Goal: Navigation & Orientation: Find specific page/section

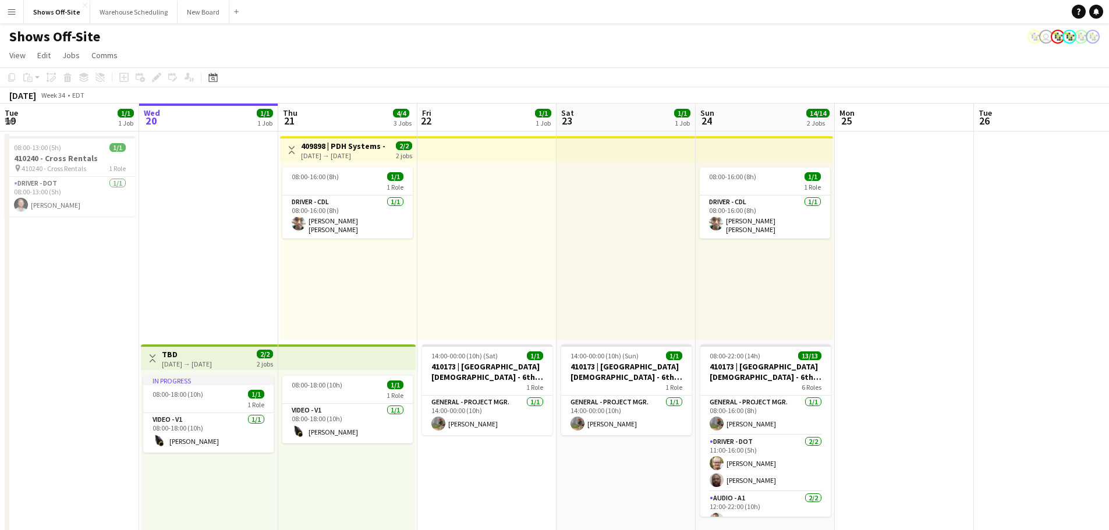
click at [8, 8] on app-icon "Menu" at bounding box center [11, 11] width 9 height 9
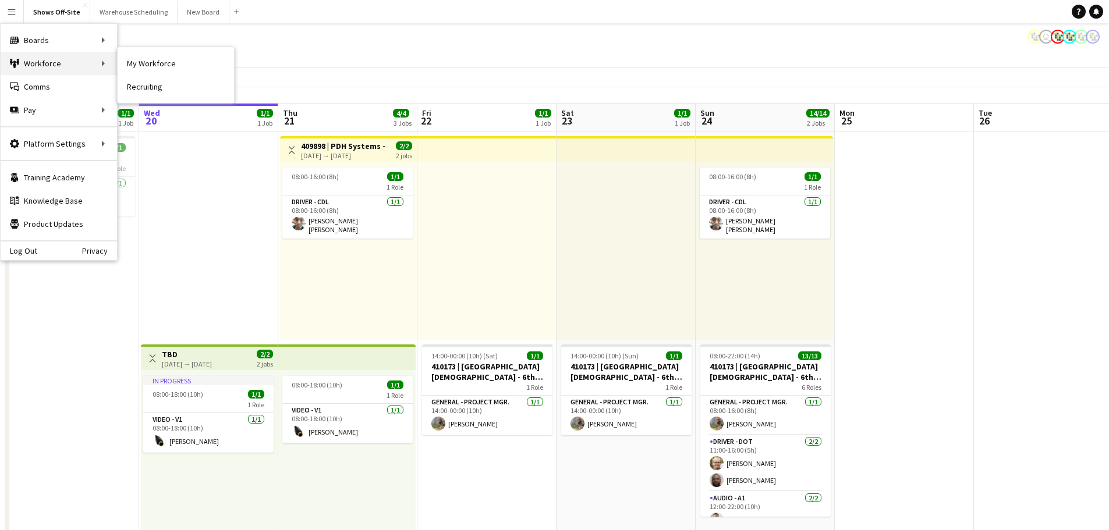
click at [30, 62] on div "Workforce Workforce" at bounding box center [59, 63] width 116 height 23
click at [178, 68] on link "My Workforce" at bounding box center [176, 63] width 116 height 23
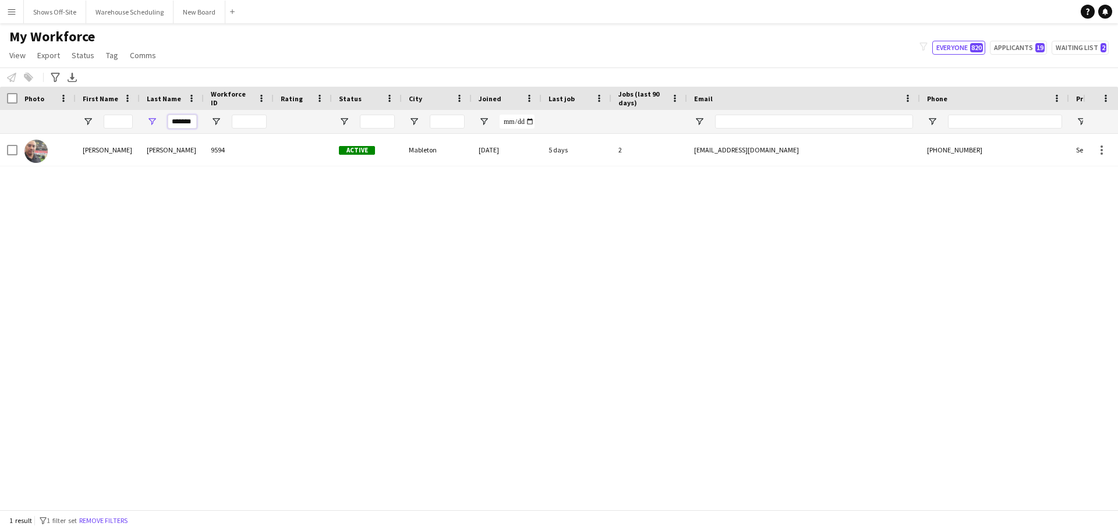
drag, startPoint x: 194, startPoint y: 121, endPoint x: 23, endPoint y: 100, distance: 172.4
click at [24, 100] on div "Workforce Details Photo First Name Age" at bounding box center [631, 110] width 1262 height 47
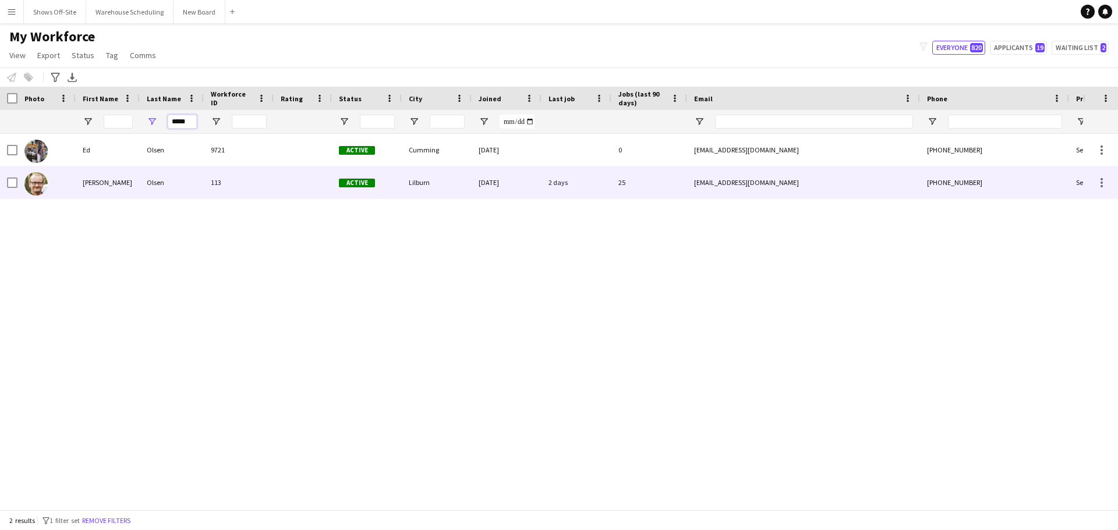
type input "*****"
click at [224, 184] on div "113" at bounding box center [239, 182] width 70 height 32
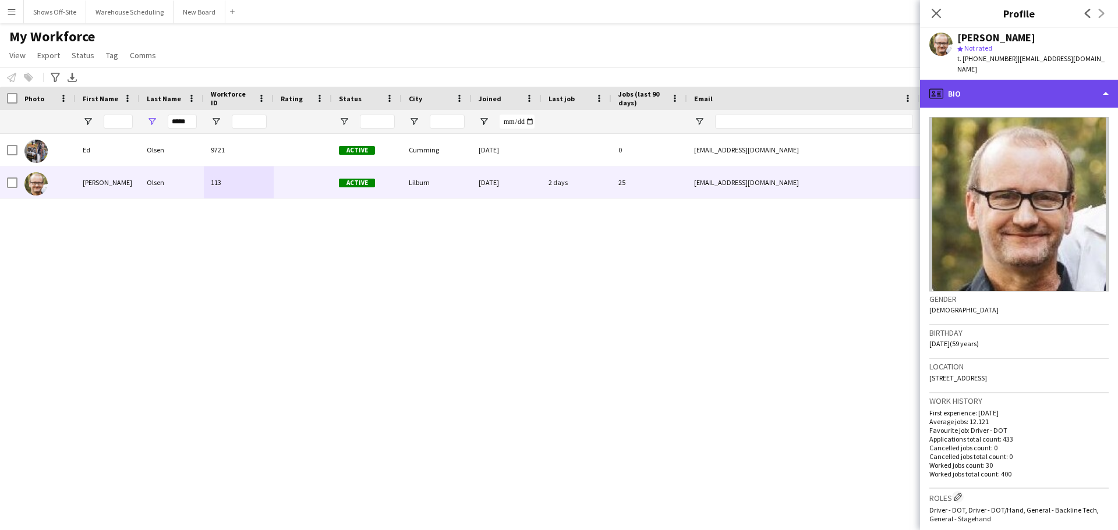
click at [1002, 80] on div "profile Bio" at bounding box center [1019, 94] width 198 height 28
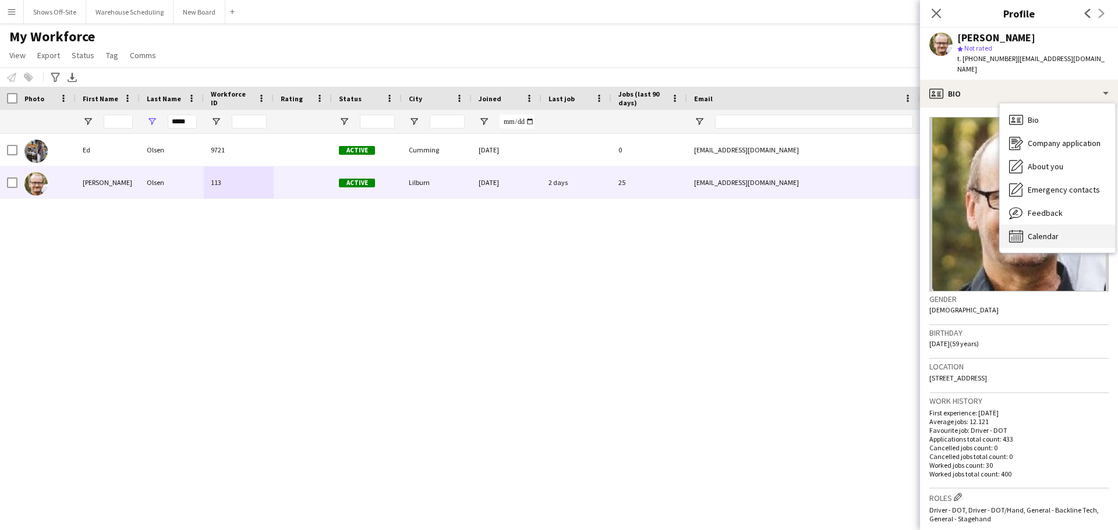
click at [1062, 225] on div "Calendar Calendar" at bounding box center [1057, 236] width 115 height 23
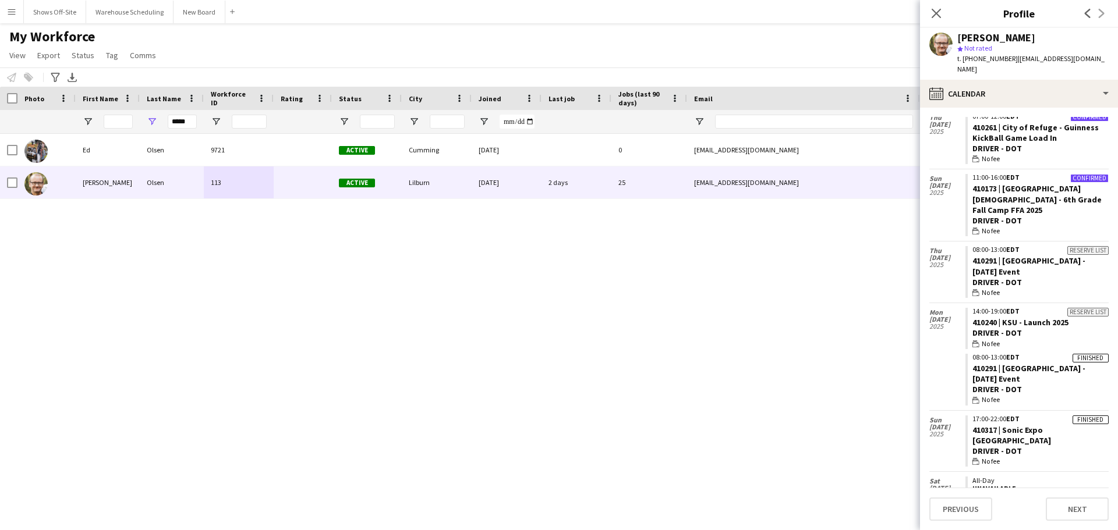
scroll to position [1115, 0]
click at [934, 12] on icon at bounding box center [935, 13] width 11 height 11
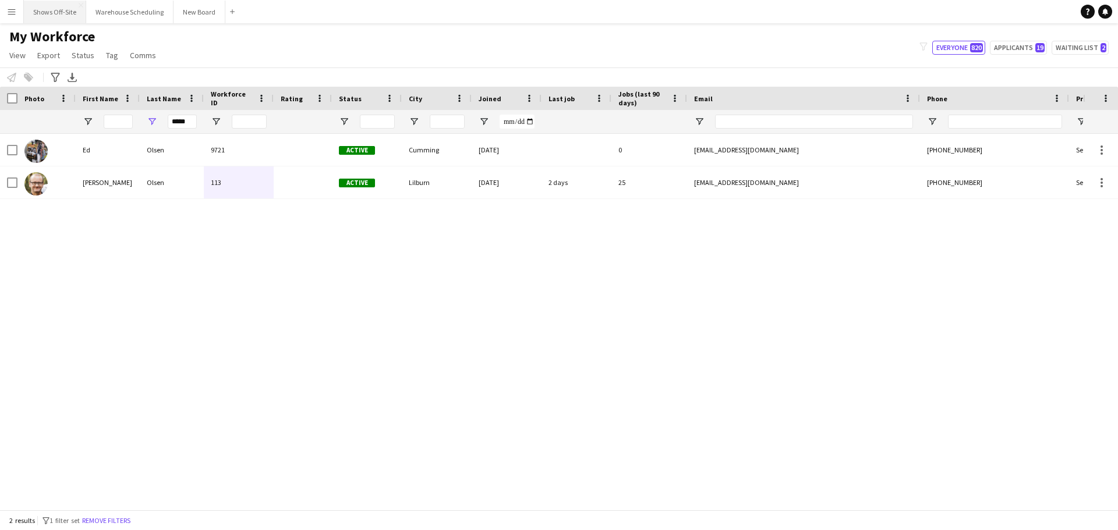
click at [63, 11] on button "Shows Off-Site Close" at bounding box center [55, 12] width 62 height 23
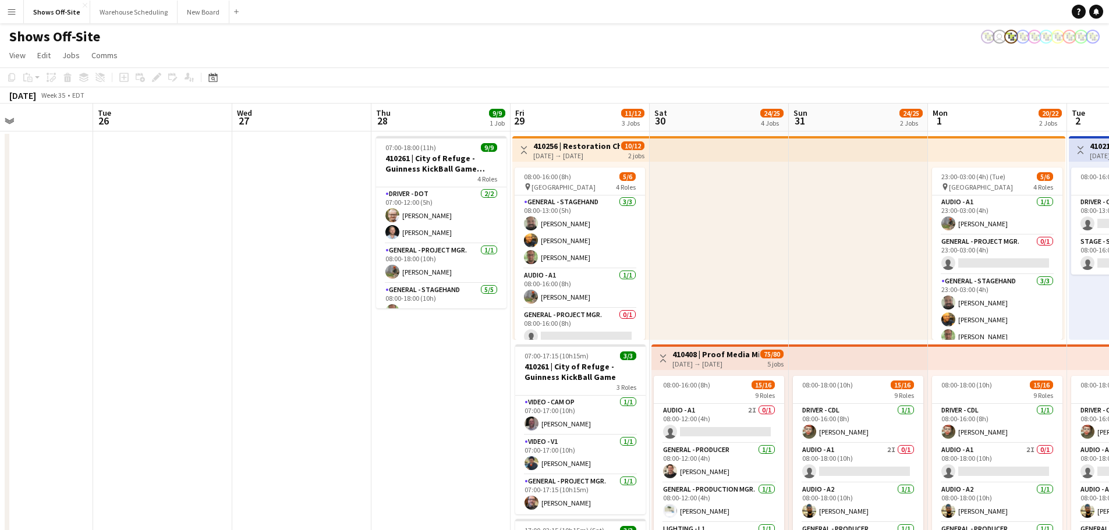
scroll to position [0, 394]
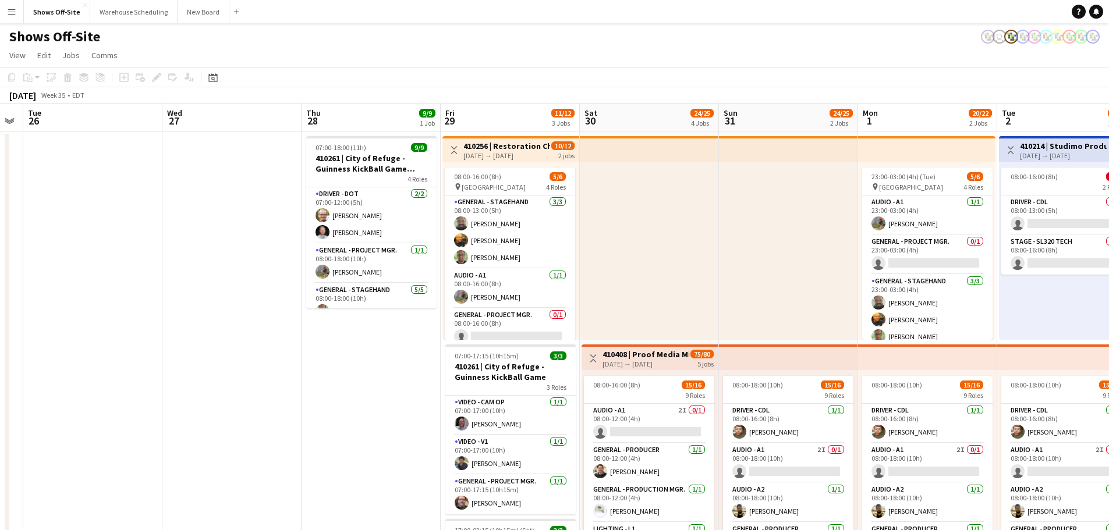
drag, startPoint x: 972, startPoint y: 327, endPoint x: -288, endPoint y: 226, distance: 1264.3
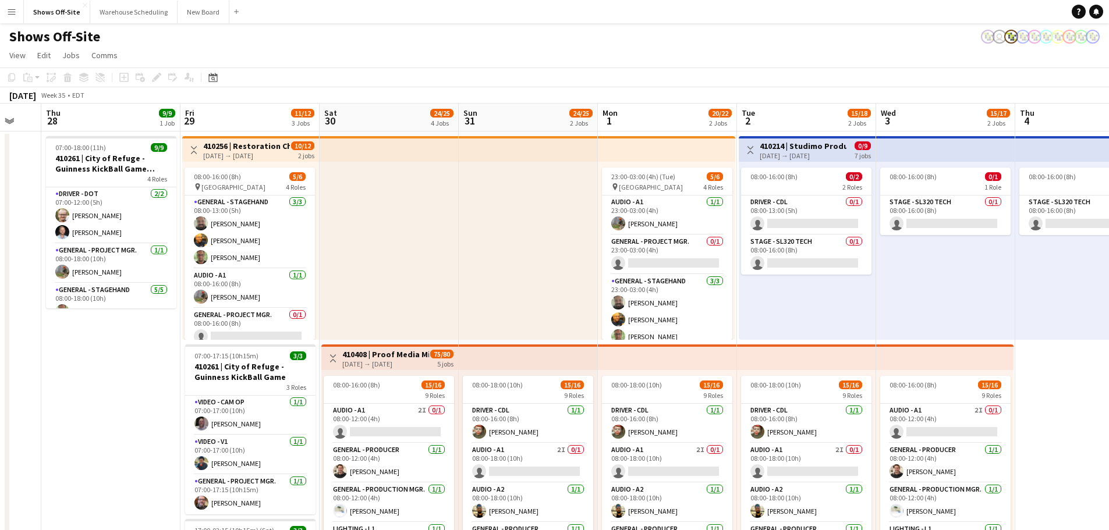
scroll to position [0, 383]
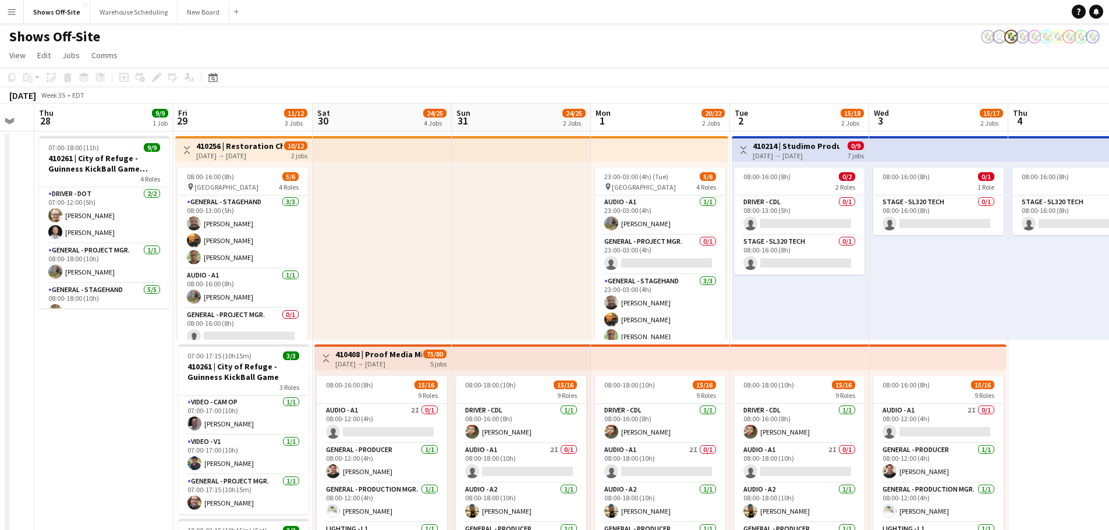
drag, startPoint x: 329, startPoint y: 400, endPoint x: 62, endPoint y: 363, distance: 269.7
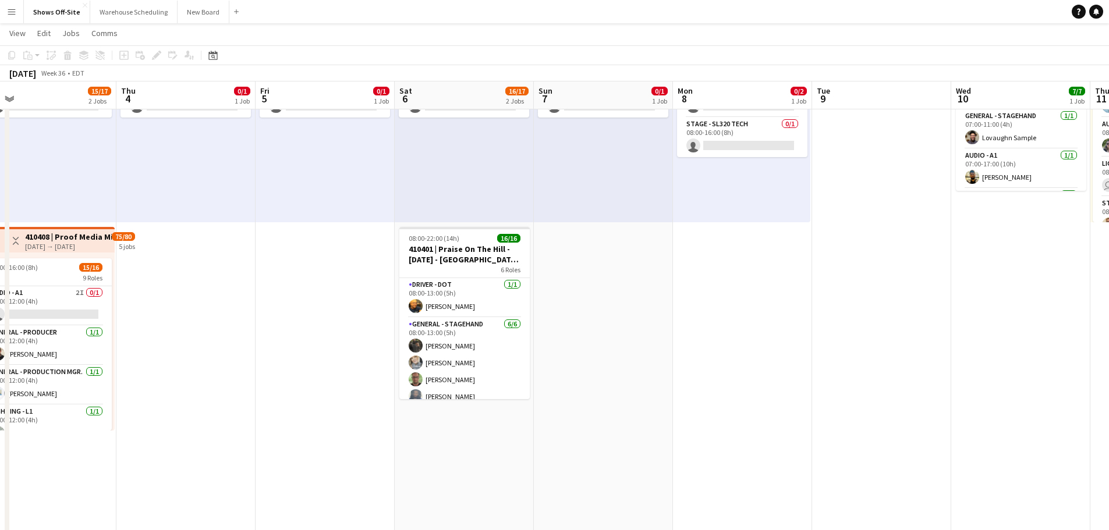
scroll to position [0, 328]
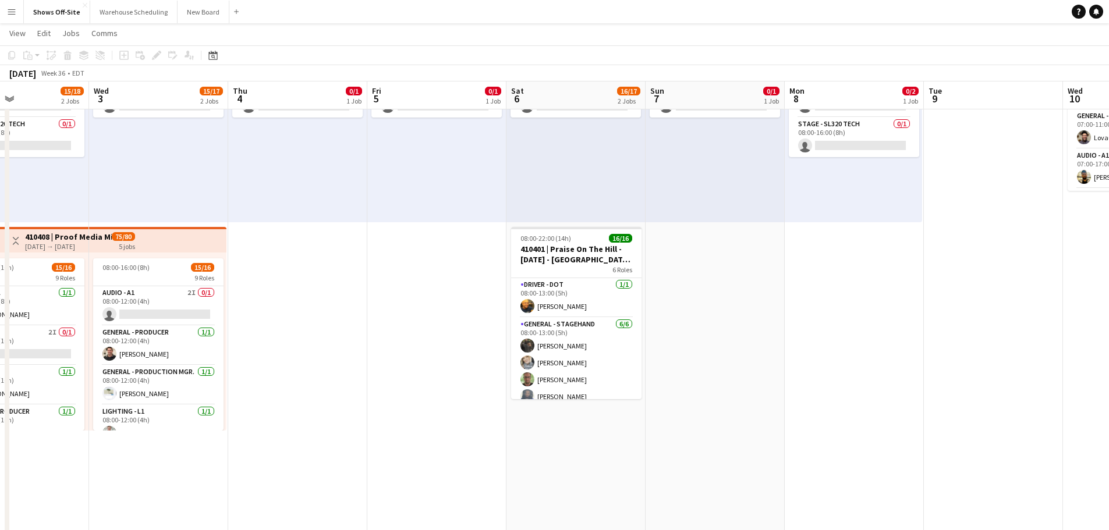
drag, startPoint x: 1060, startPoint y: 453, endPoint x: 280, endPoint y: 426, distance: 780.6
click at [280, 426] on app-calendar-viewport "Sun 31 24/25 2 Jobs Mon 1 20/22 2 Jobs Tue 2 15/18 2 Jobs Wed 3 15/17 2 Jobs Th…" at bounding box center [554, 455] width 1109 height 1052
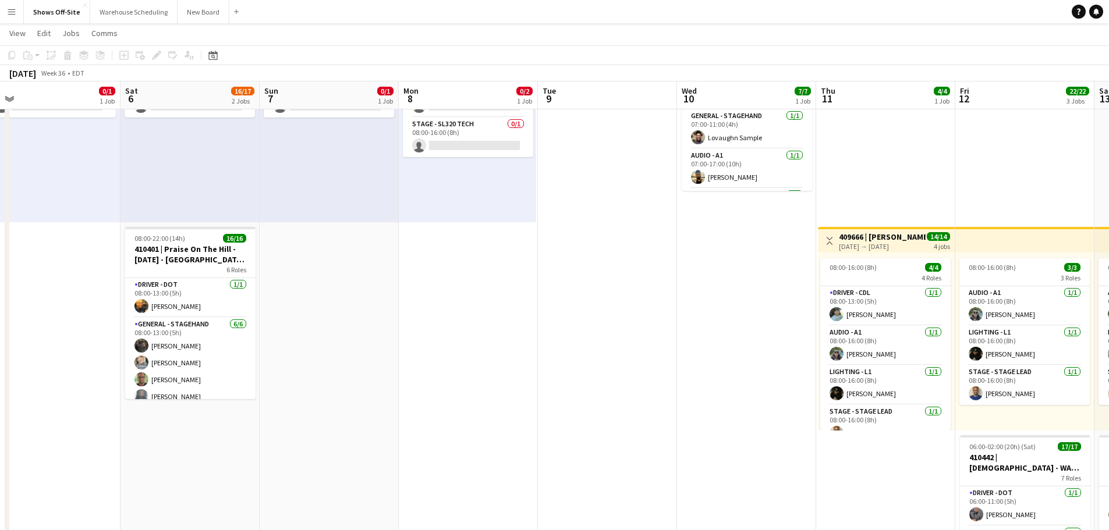
scroll to position [0, 449]
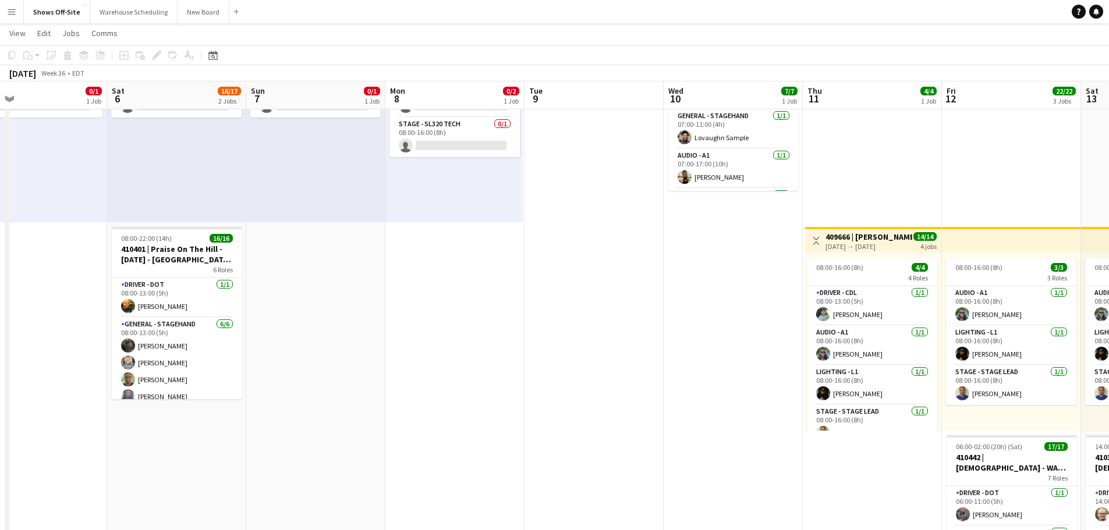
drag, startPoint x: 1032, startPoint y: 456, endPoint x: 632, endPoint y: 439, distance: 399.7
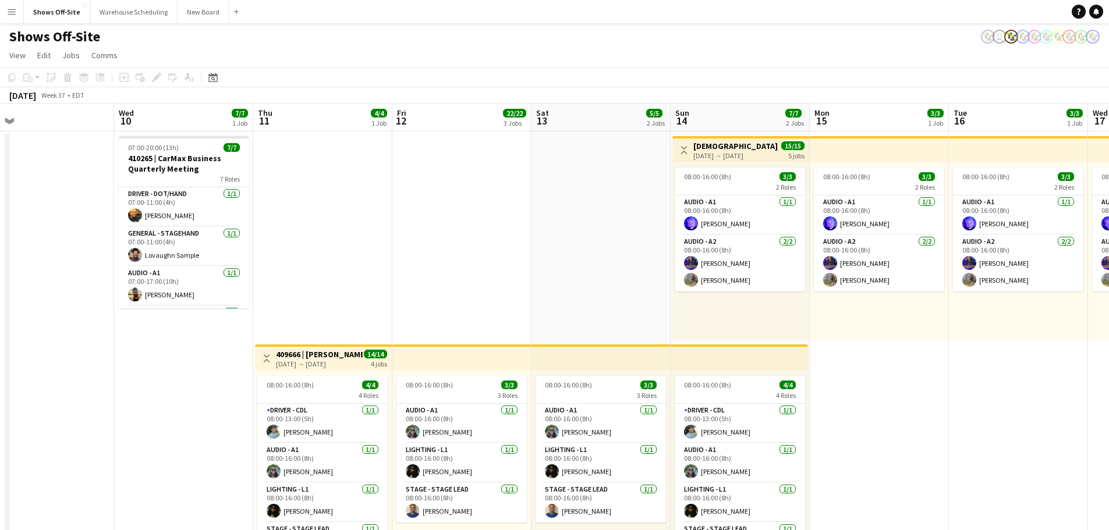
scroll to position [0, 447]
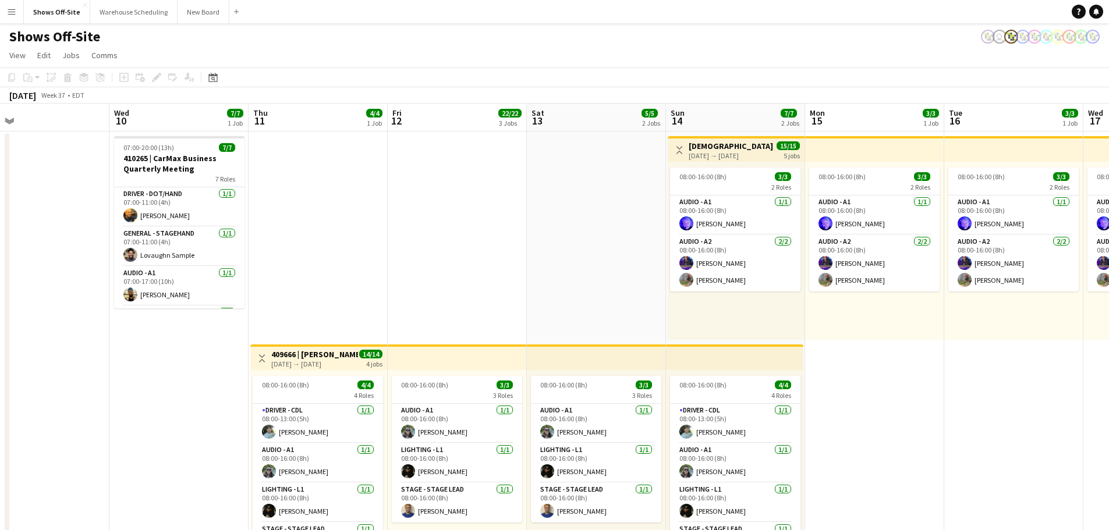
drag, startPoint x: 756, startPoint y: 433, endPoint x: 201, endPoint y: 385, distance: 556.2
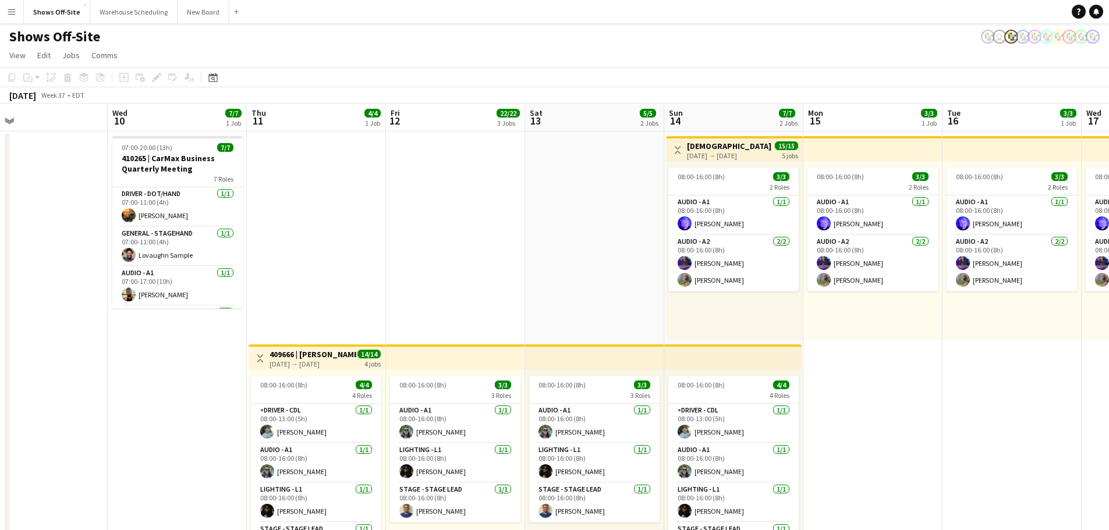
drag, startPoint x: 961, startPoint y: 423, endPoint x: 959, endPoint y: 452, distance: 29.2
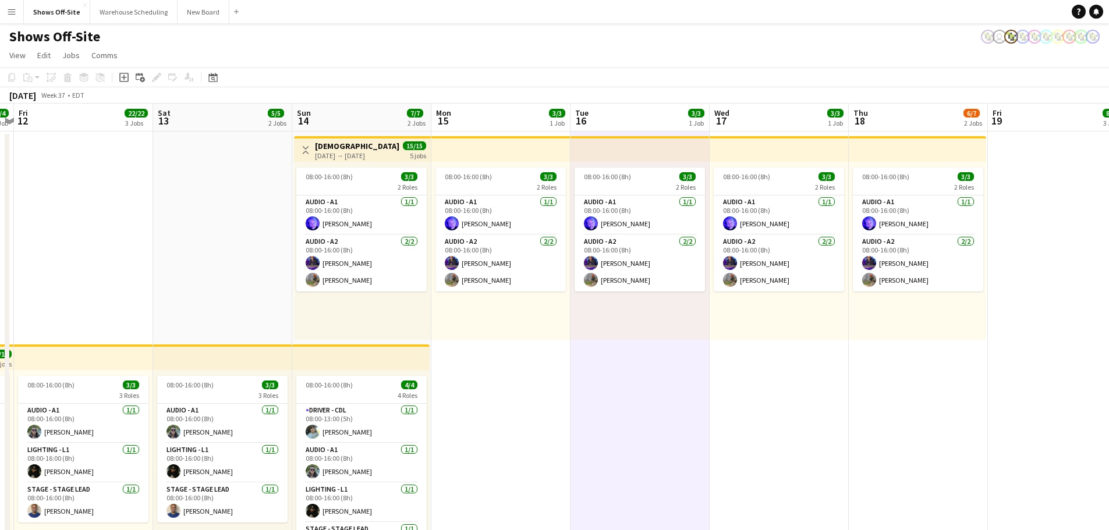
scroll to position [0, 405]
drag, startPoint x: 1028, startPoint y: 427, endPoint x: 655, endPoint y: 398, distance: 374.2
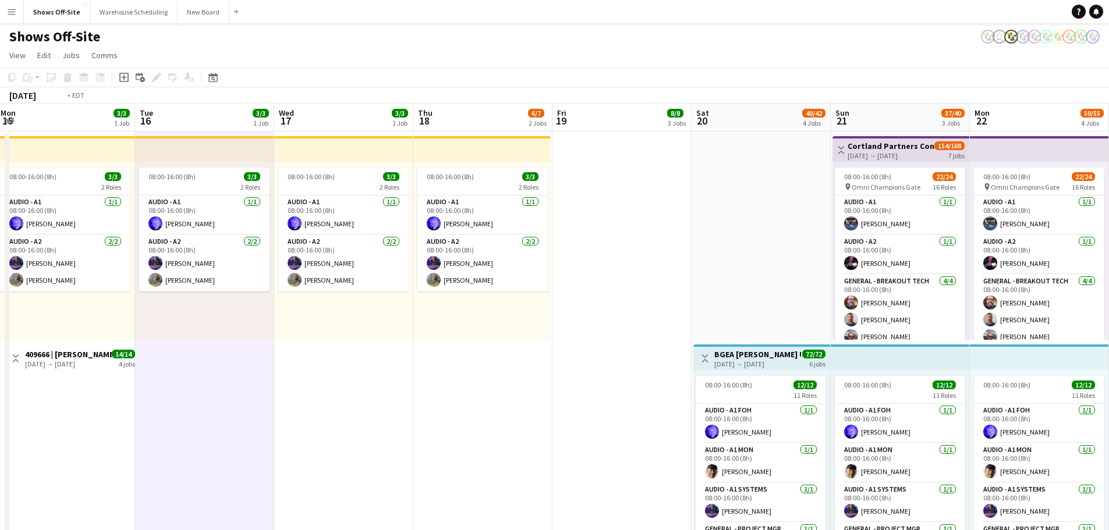
scroll to position [0, 335]
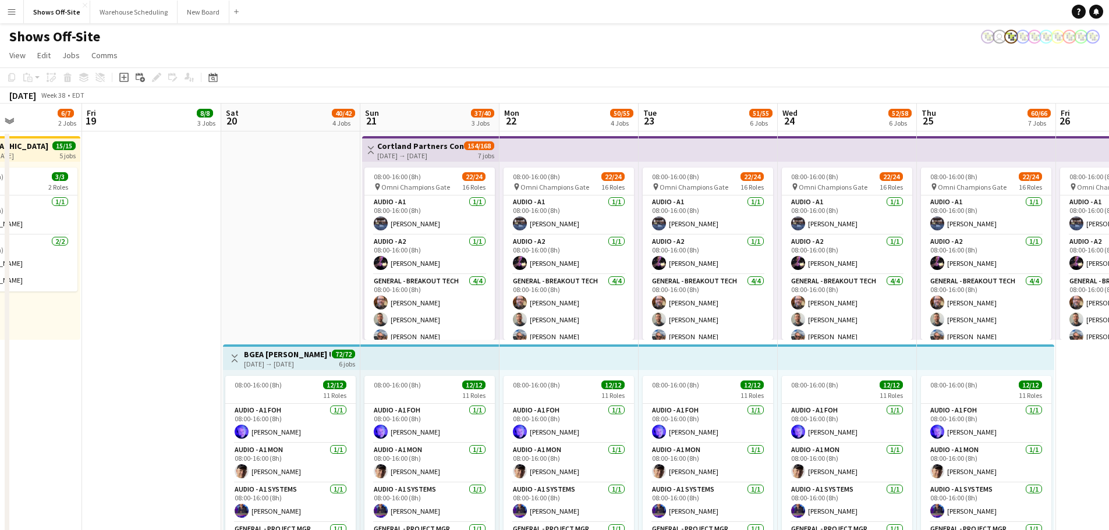
drag, startPoint x: 1029, startPoint y: 437, endPoint x: 125, endPoint y: 384, distance: 906.2
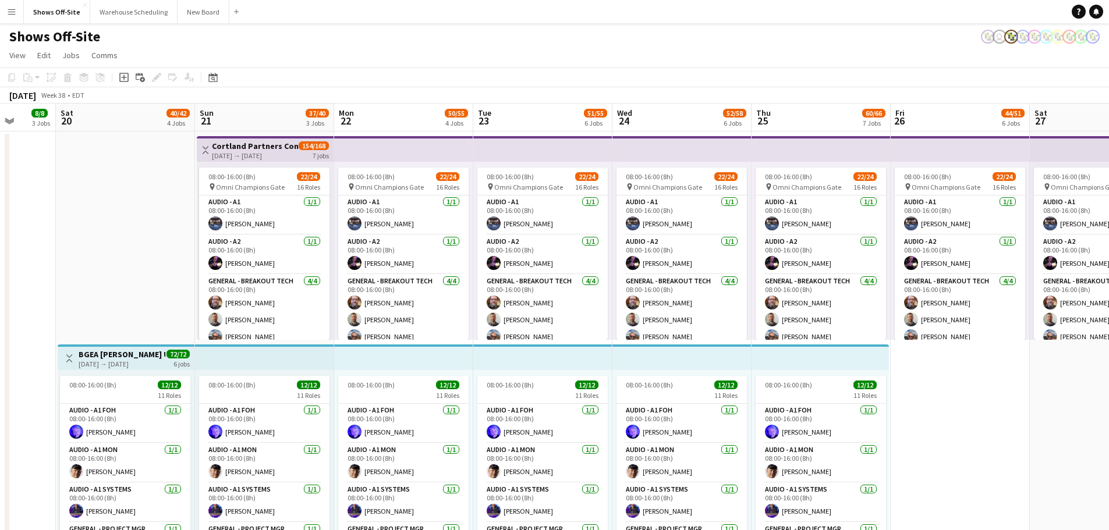
scroll to position [0, 373]
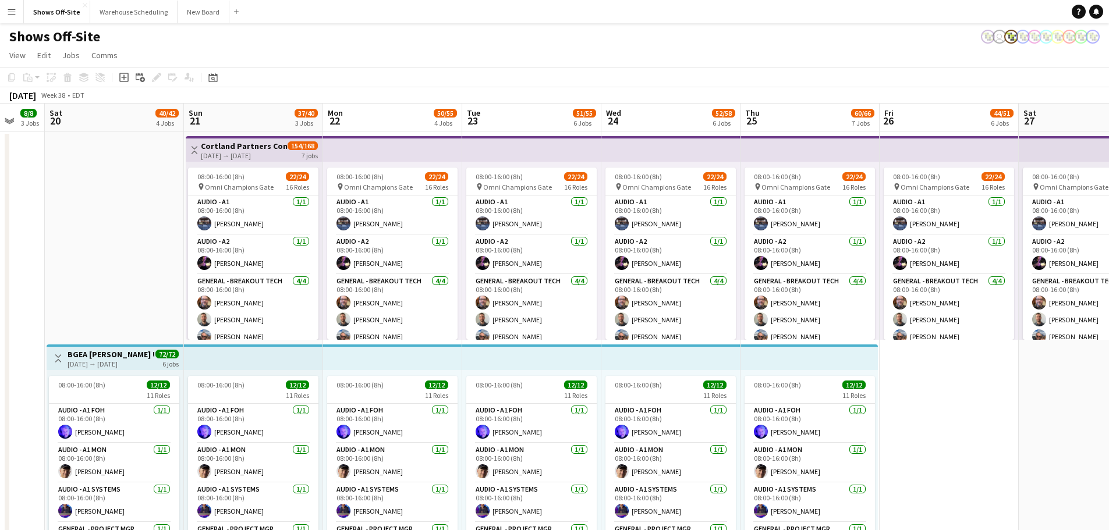
drag, startPoint x: 1089, startPoint y: 437, endPoint x: 913, endPoint y: 435, distance: 176.4
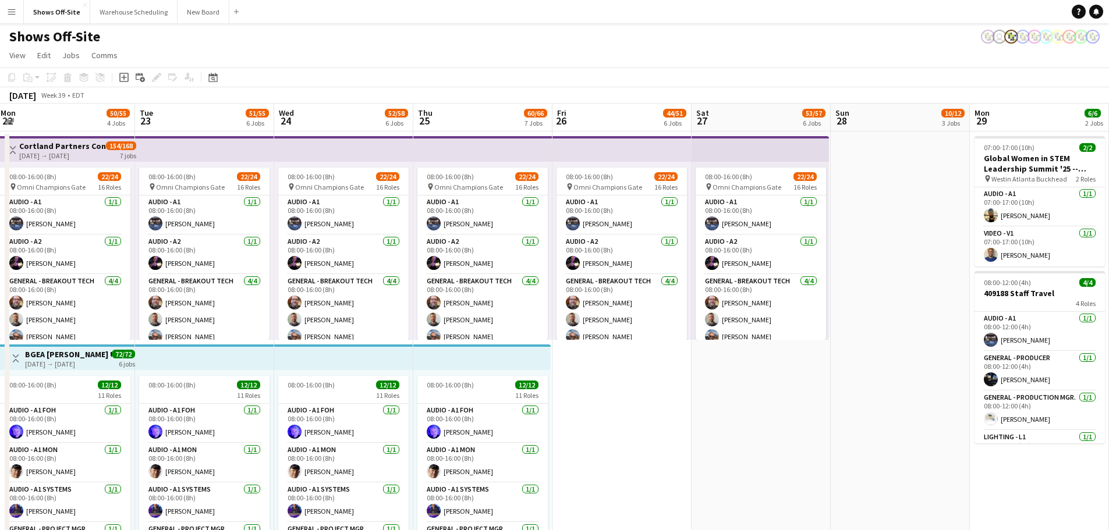
scroll to position [0, 386]
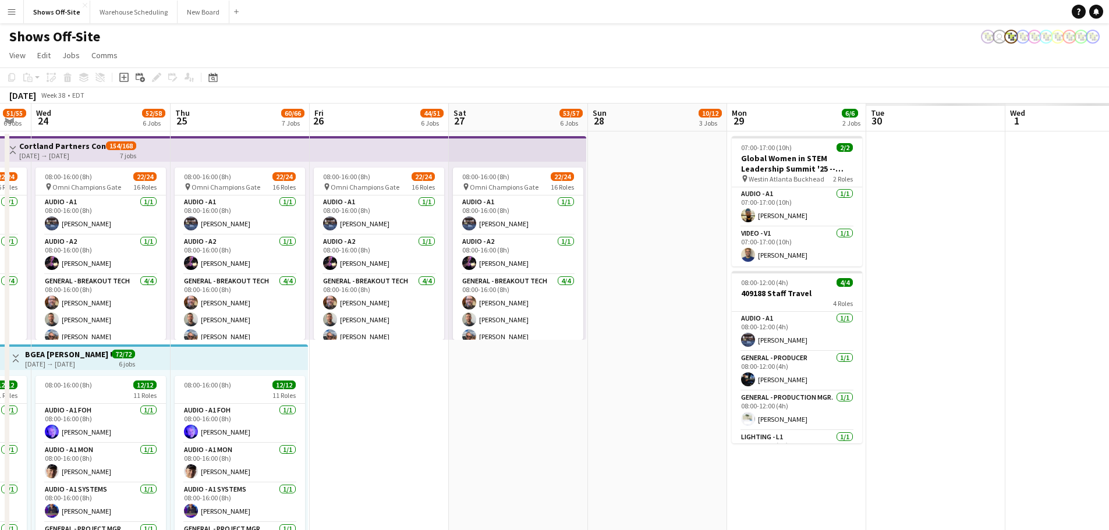
drag, startPoint x: 1015, startPoint y: 435, endPoint x: 445, endPoint y: 390, distance: 571.7
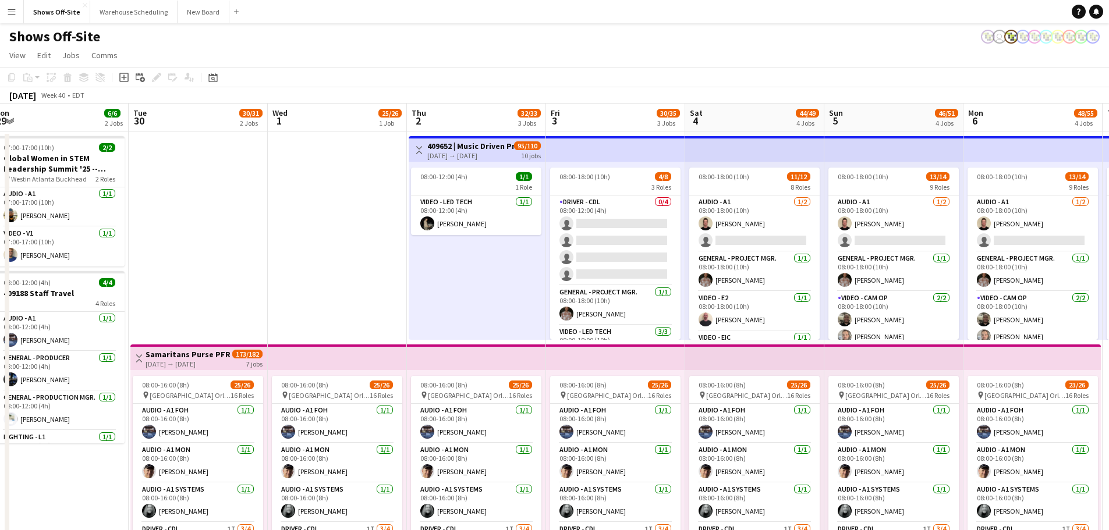
scroll to position [0, 335]
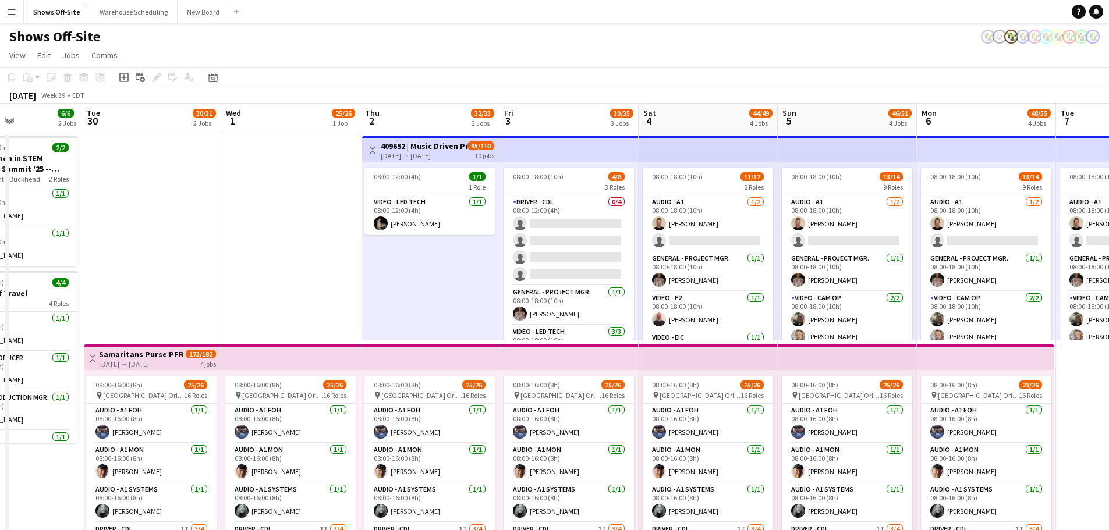
drag, startPoint x: 1030, startPoint y: 258, endPoint x: 246, endPoint y: 237, distance: 784.4
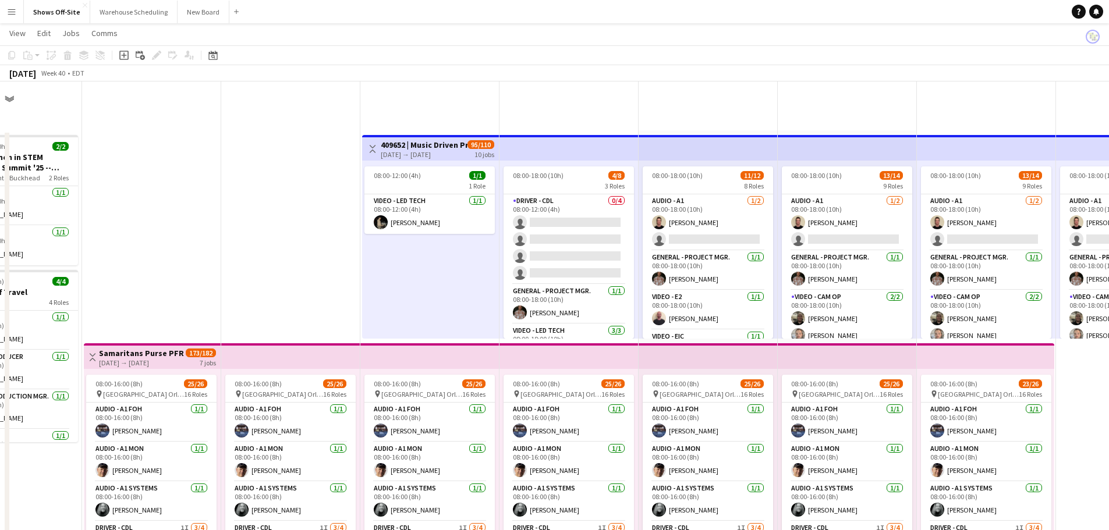
scroll to position [464, 0]
